Goal: Find specific page/section: Find specific page/section

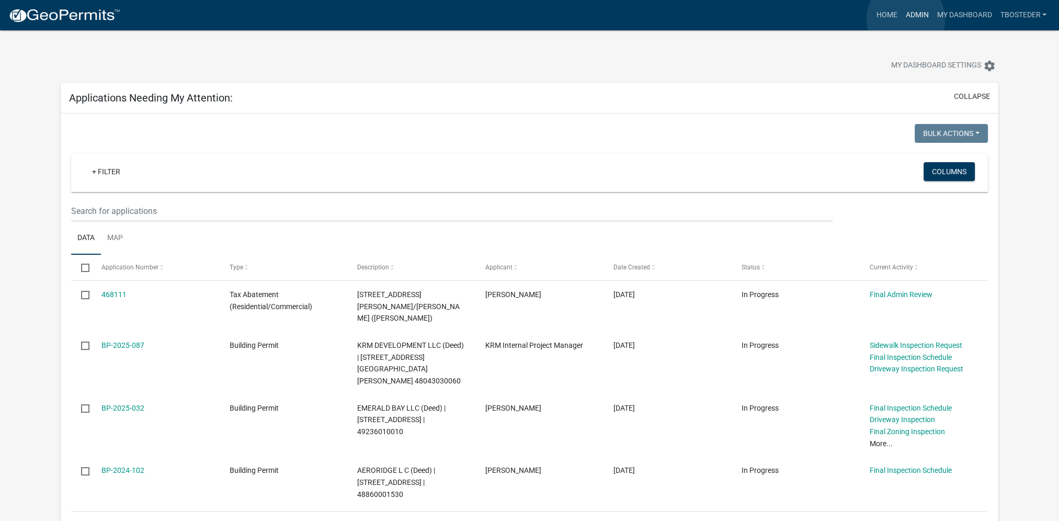
click at [906, 19] on link "Admin" at bounding box center [916, 15] width 31 height 20
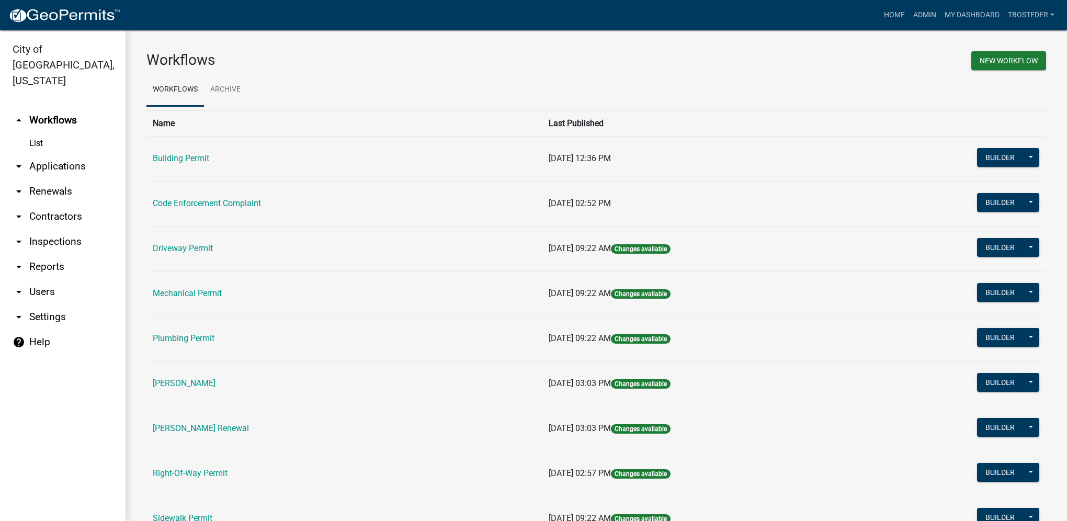
click at [211, 159] on td "Building Permit" at bounding box center [344, 158] width 396 height 45
click at [205, 158] on link "Building Permit" at bounding box center [181, 158] width 56 height 10
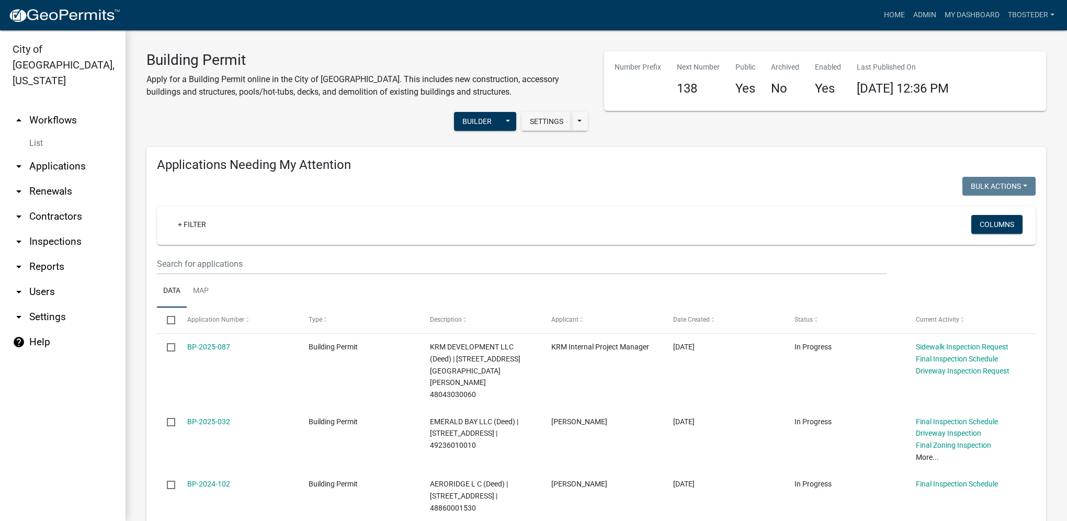
select select "1: 25"
click at [970, 15] on link "My Dashboard" at bounding box center [971, 15] width 63 height 20
